Goal: Check status: Check status

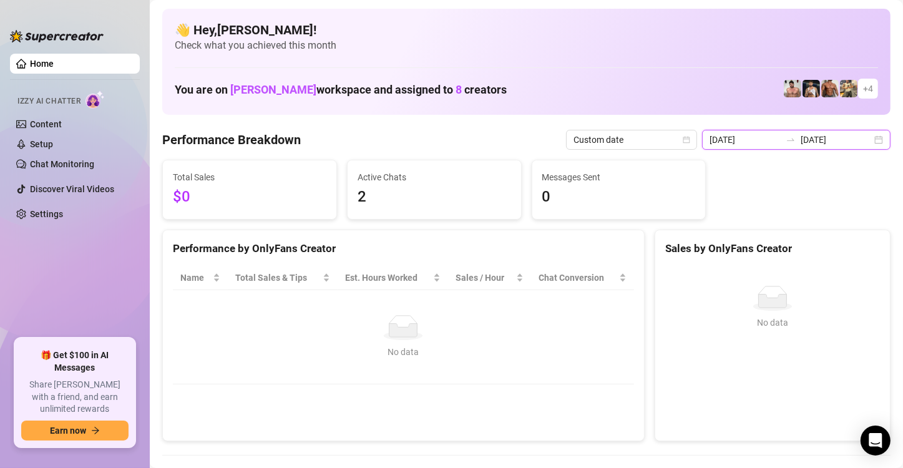
click at [821, 144] on input "2025-09-22" at bounding box center [836, 140] width 71 height 14
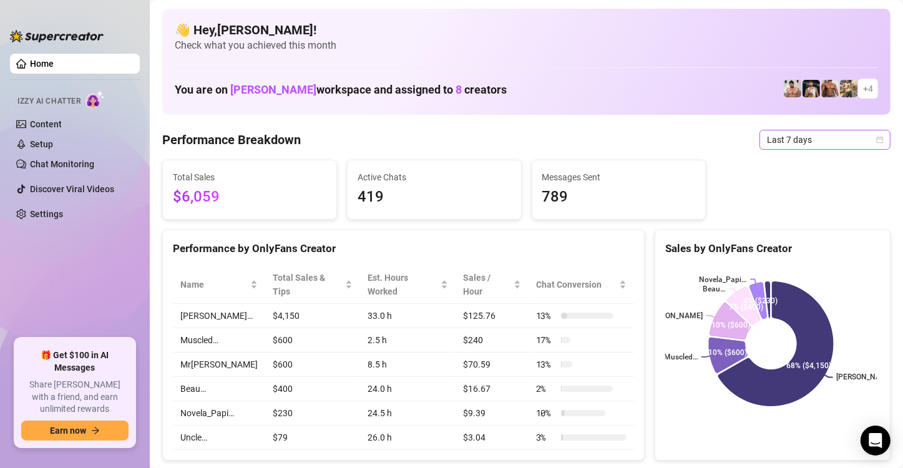
click at [767, 145] on span "Last 7 days" at bounding box center [825, 139] width 116 height 19
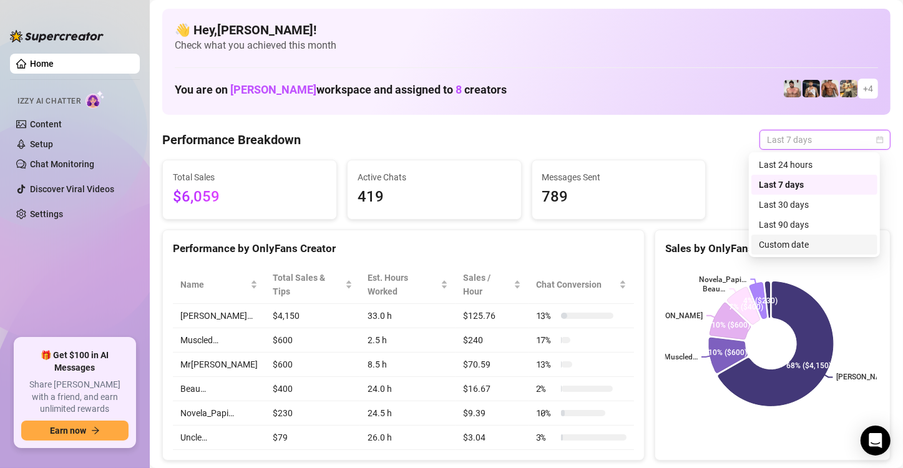
click at [783, 246] on div "Custom date" at bounding box center [814, 245] width 111 height 14
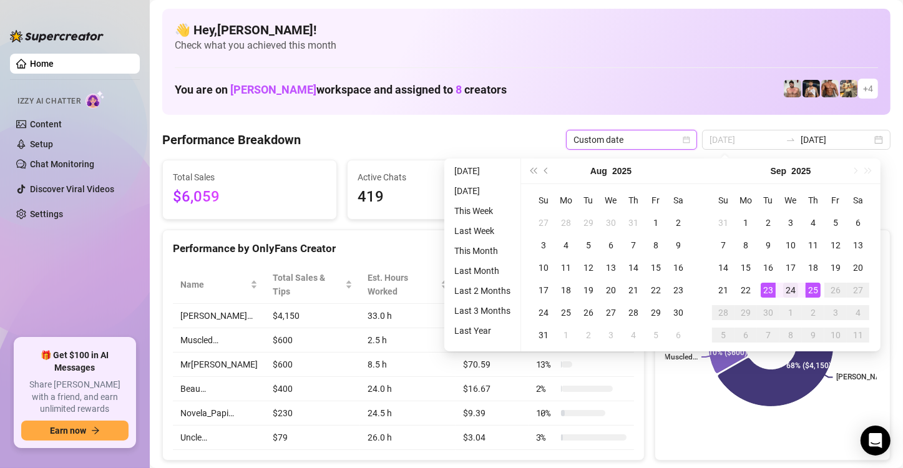
type input "[DATE]"
click at [783, 292] on div "24" at bounding box center [790, 290] width 15 height 15
click at [812, 290] on div "25" at bounding box center [813, 290] width 15 height 15
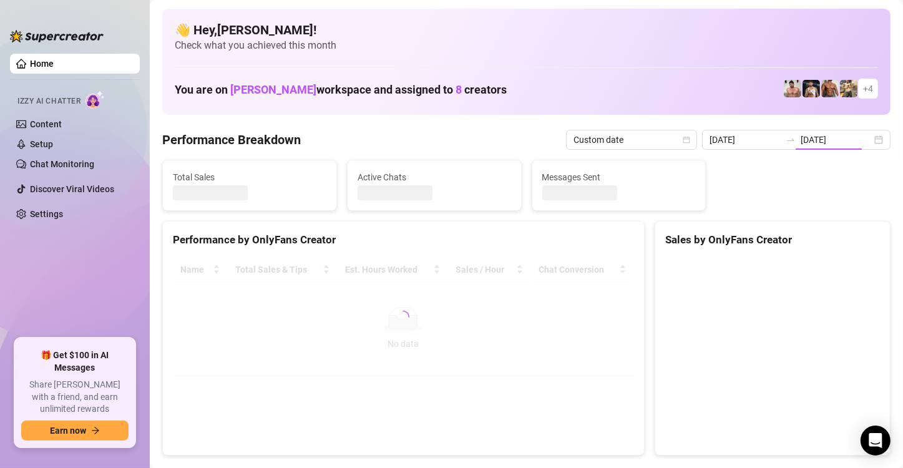
type input "[DATE]"
